Goal: Information Seeking & Learning: Learn about a topic

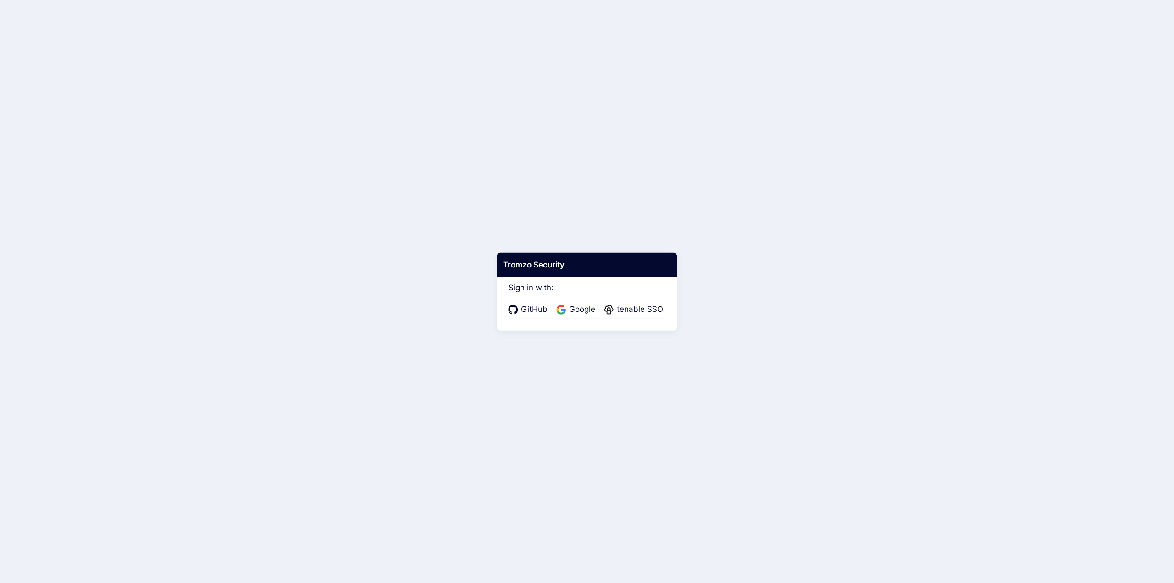
click at [662, 302] on div "GitHub Google tenable SSO" at bounding box center [587, 309] width 157 height 19
click at [656, 307] on span "tenable SSO" at bounding box center [640, 310] width 52 height 12
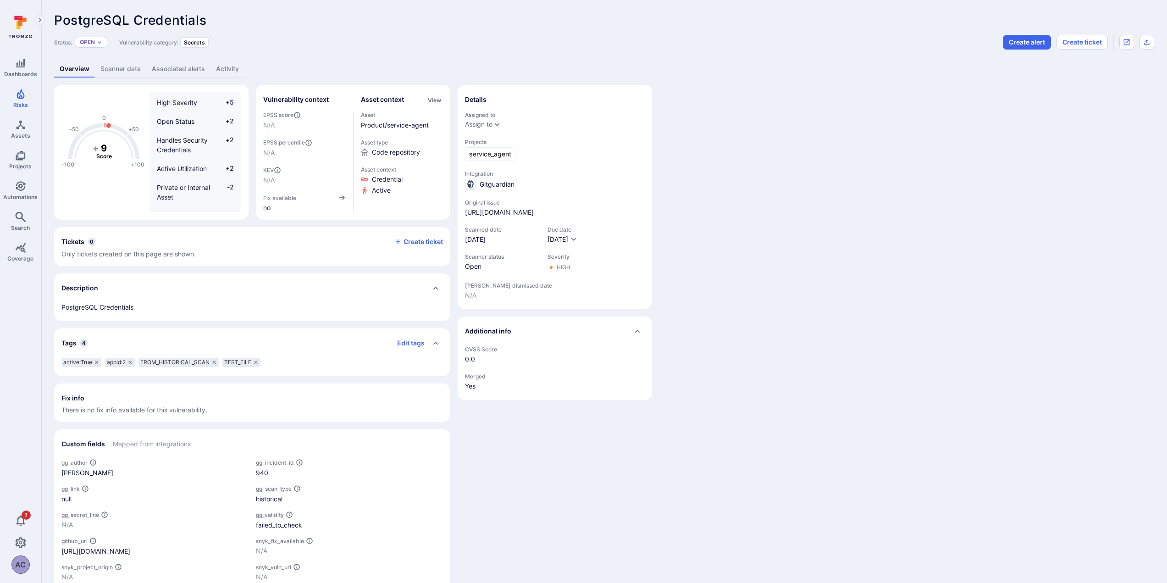
drag, startPoint x: 504, startPoint y: 249, endPoint x: 464, endPoint y: 248, distance: 39.9
click at [464, 248] on section "Details Assigned to Assign to Projects service_agent Integration Gitguardian Or…" at bounding box center [555, 197] width 195 height 224
click at [506, 260] on div "Assigned to Assign to Projects service_agent Integration Gitguardian Original i…" at bounding box center [555, 205] width 180 height 189
drag, startPoint x: 514, startPoint y: 186, endPoint x: 482, endPoint y: 189, distance: 31.7
click at [475, 190] on div "Assigned to Assign to Projects service_agent Integration Gitguardian Original i…" at bounding box center [555, 205] width 180 height 189
